Goal: Use online tool/utility: Utilize a website feature to perform a specific function

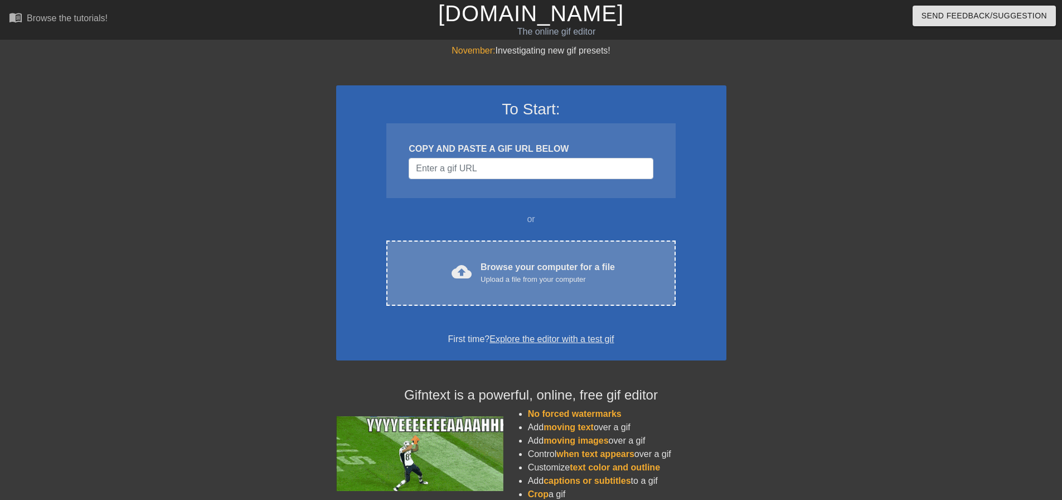
click at [509, 284] on div "Upload a file from your computer" at bounding box center [548, 279] width 134 height 11
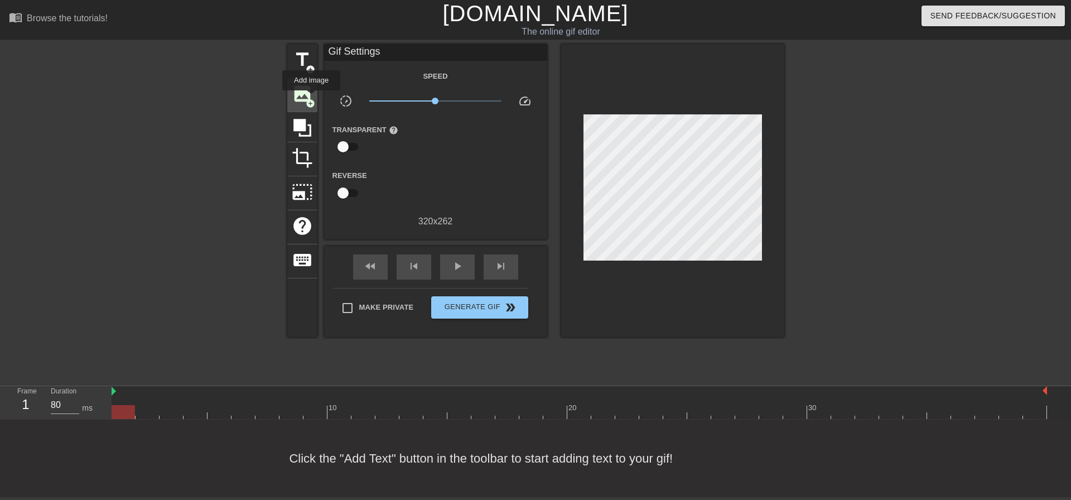
click at [311, 99] on span "add_circle" at bounding box center [310, 103] width 9 height 9
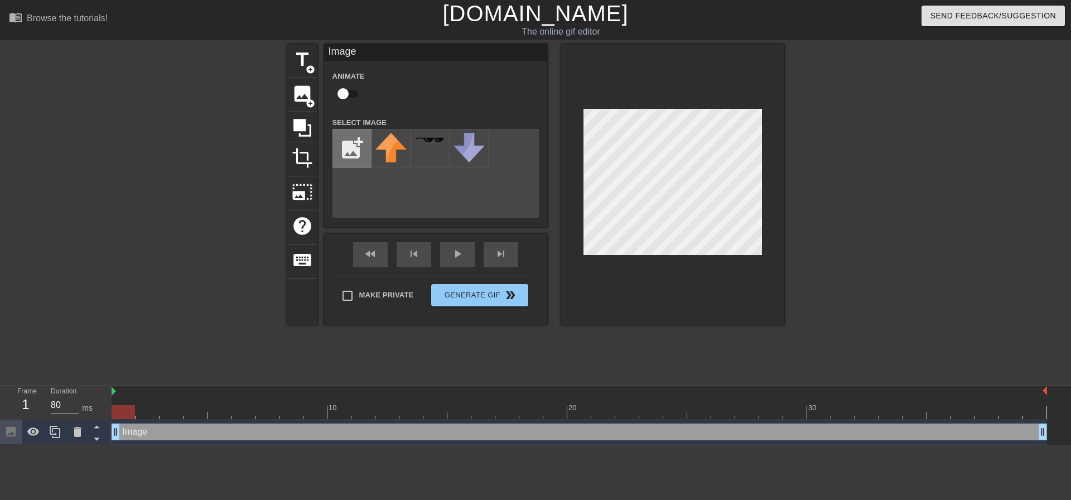
click at [361, 153] on input "file" at bounding box center [352, 148] width 38 height 38
type input "C:\fakepath\zeb.png"
click at [655, 62] on div at bounding box center [672, 184] width 223 height 281
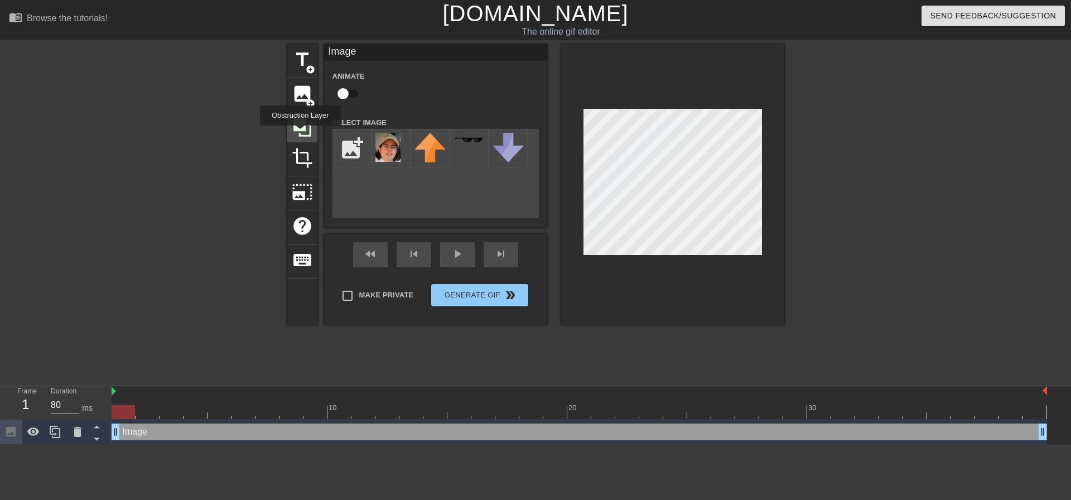
click at [300, 133] on icon at bounding box center [302, 128] width 18 height 18
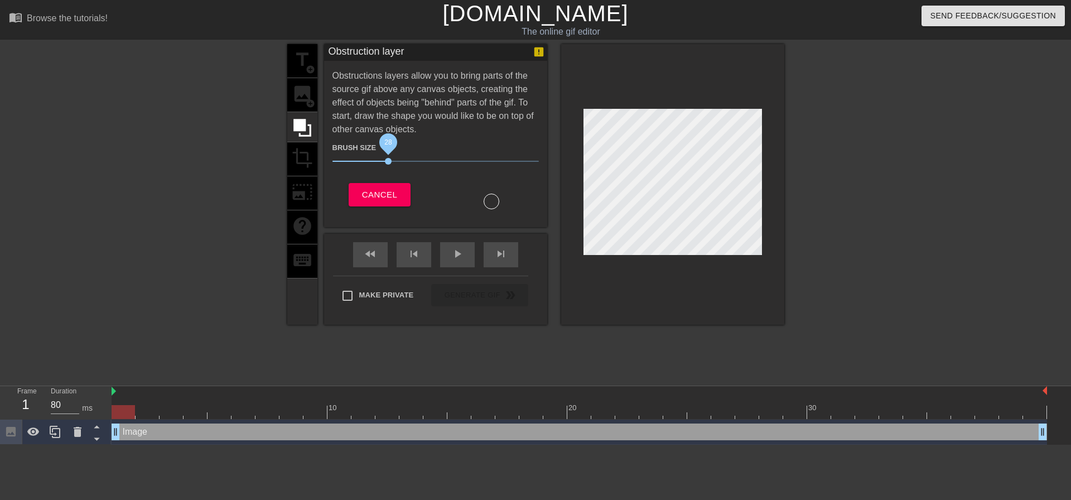
click at [388, 160] on span "28" at bounding box center [388, 161] width 7 height 7
click at [381, 189] on span "Cancel" at bounding box center [379, 194] width 35 height 15
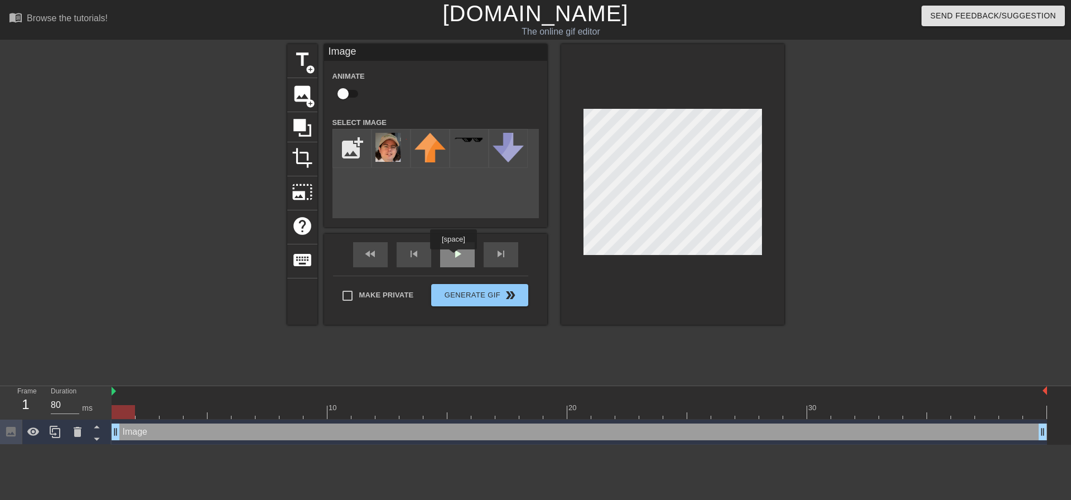
click at [453, 257] on div "play_arrow" at bounding box center [457, 254] width 35 height 25
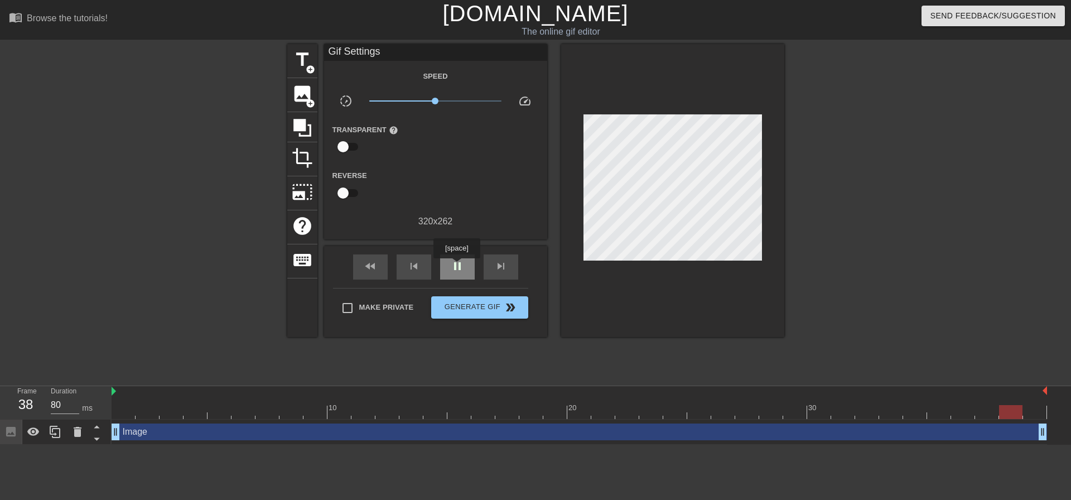
click at [456, 266] on span "pause" at bounding box center [457, 265] width 13 height 13
click at [456, 266] on span "play_arrow" at bounding box center [457, 265] width 13 height 13
click at [456, 266] on span "pause" at bounding box center [457, 265] width 13 height 13
click at [305, 91] on span "image" at bounding box center [302, 93] width 21 height 21
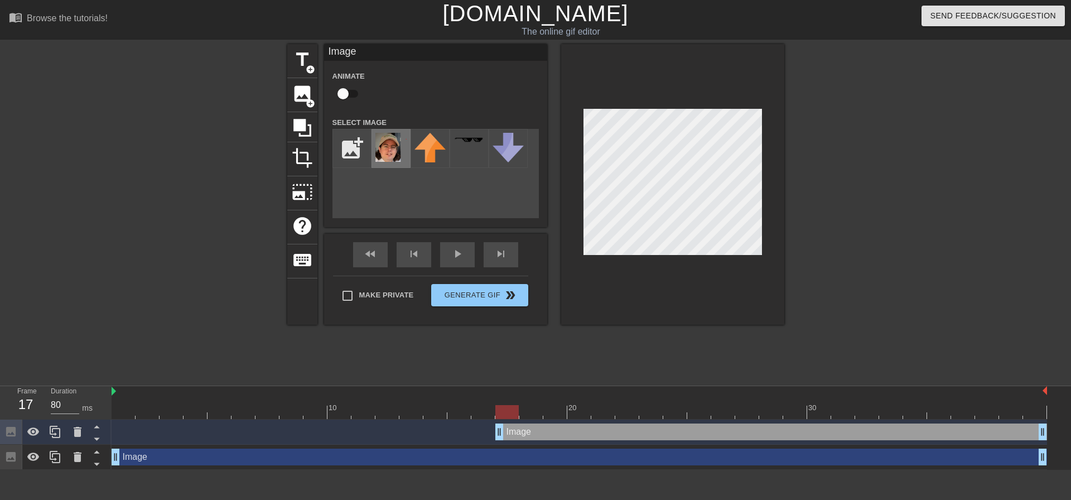
click at [389, 149] on img at bounding box center [390, 147] width 31 height 29
click at [459, 258] on div "play_arrow" at bounding box center [457, 254] width 35 height 25
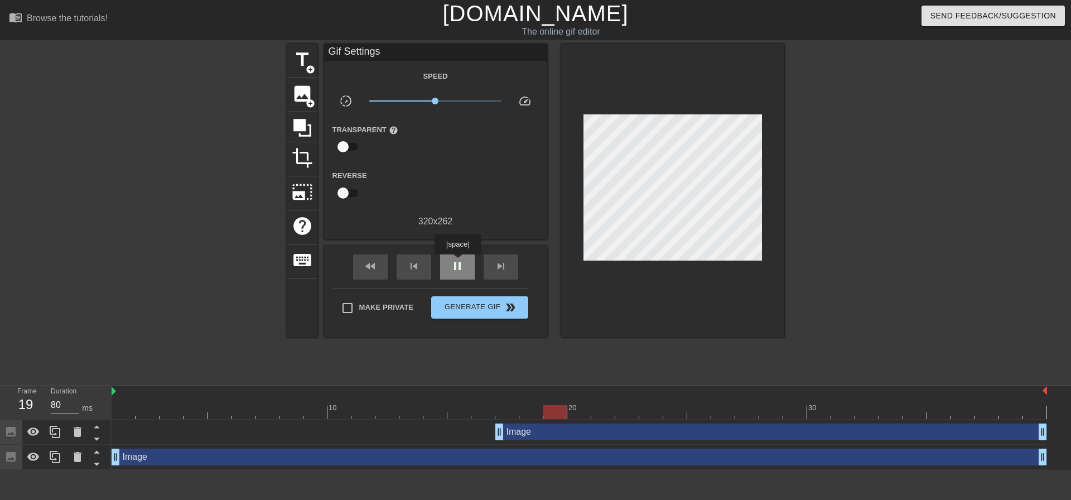
click at [457, 262] on span "pause" at bounding box center [457, 265] width 13 height 13
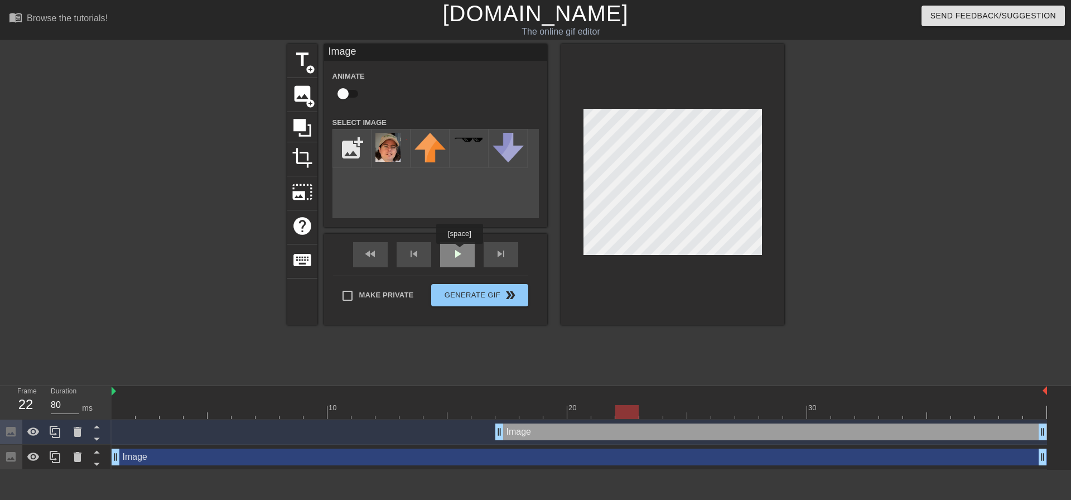
click at [459, 252] on div "fast_rewind skip_previous play_arrow skip_next" at bounding box center [436, 255] width 182 height 42
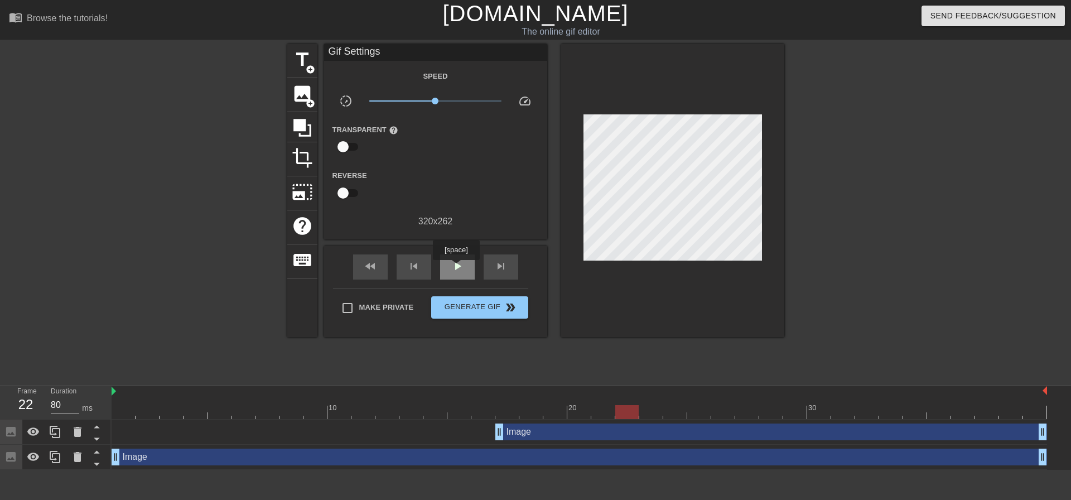
click at [456, 268] on span "play_arrow" at bounding box center [457, 265] width 13 height 13
click at [456, 268] on span "pause" at bounding box center [457, 265] width 13 height 13
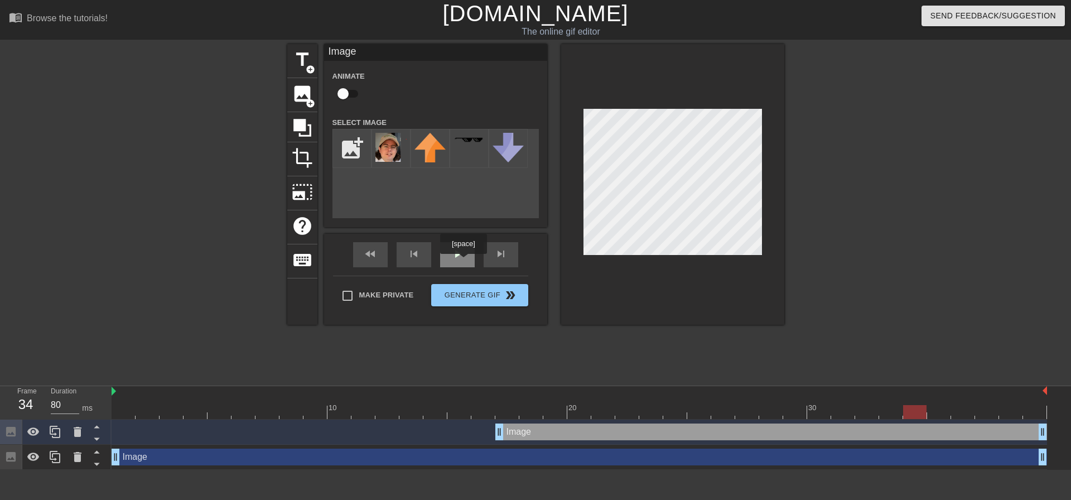
click at [463, 262] on div "play_arrow" at bounding box center [457, 254] width 35 height 25
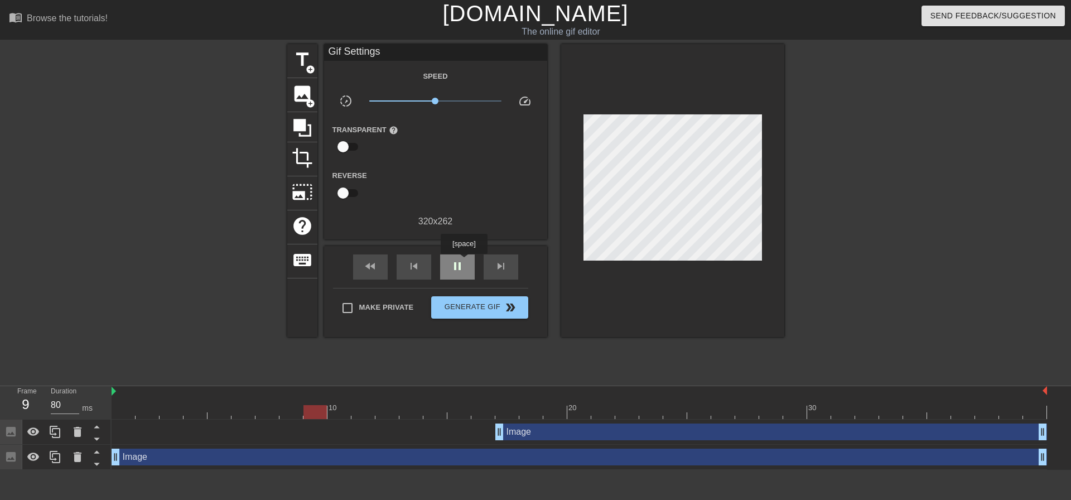
click at [463, 262] on span "pause" at bounding box center [457, 265] width 13 height 13
click at [473, 311] on span "Generate Gif double_arrow" at bounding box center [480, 307] width 88 height 13
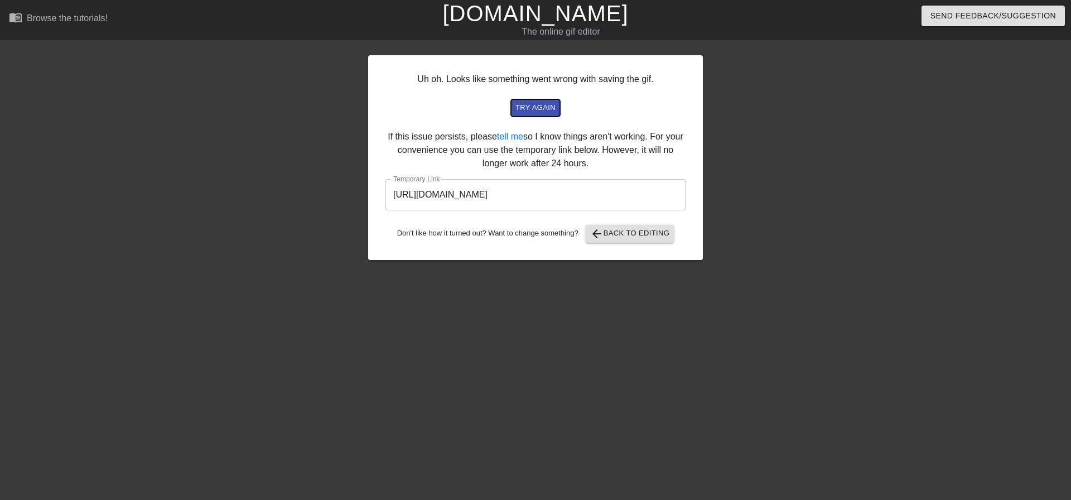
click at [531, 106] on span "try again" at bounding box center [535, 108] width 40 height 13
click at [537, 115] on button "try again" at bounding box center [535, 107] width 49 height 17
